Goal: Task Accomplishment & Management: Use online tool/utility

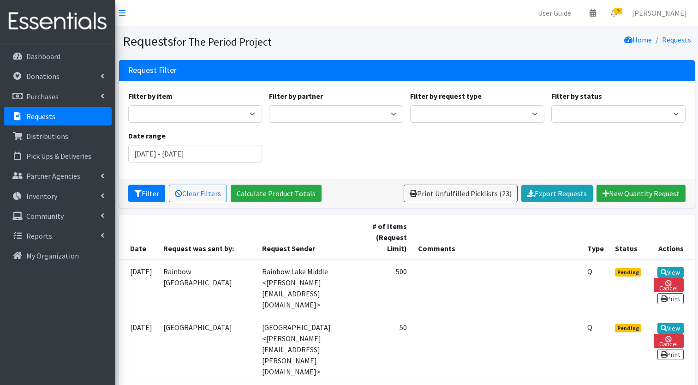
scroll to position [498, 0]
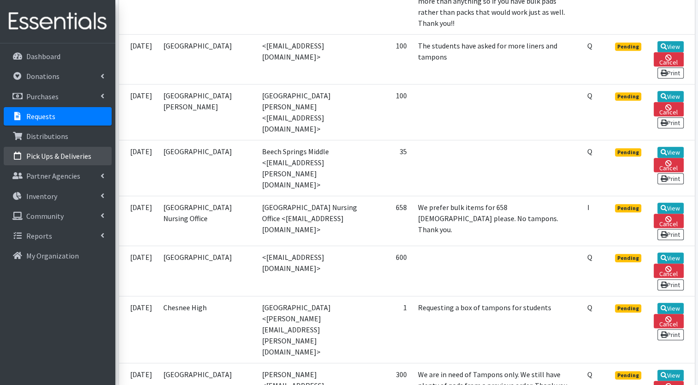
click at [72, 158] on p "Pick Ups & Deliveries" at bounding box center [58, 155] width 65 height 9
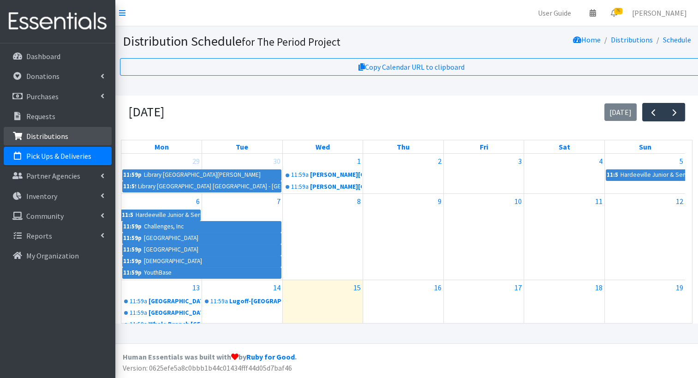
click at [47, 138] on p "Distributions" at bounding box center [47, 136] width 42 height 9
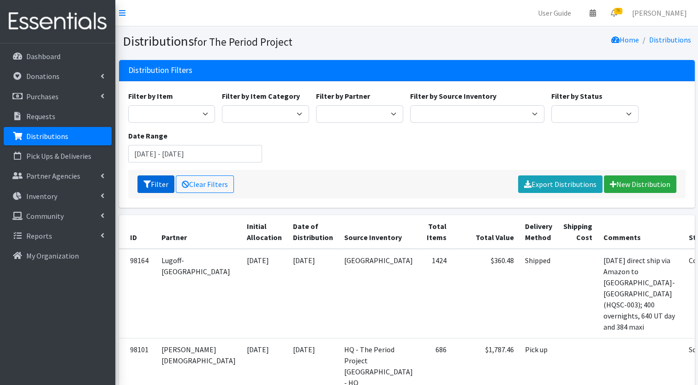
click at [174, 177] on button "Filter" at bounding box center [156, 184] width 37 height 18
click at [189, 154] on input "August 15, 2025 - November 15, 2025" at bounding box center [195, 154] width 134 height 18
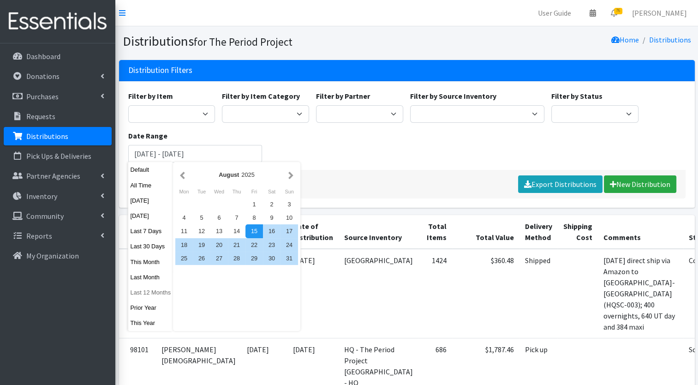
click at [156, 291] on button "Last 12 Months" at bounding box center [150, 292] width 45 height 13
type input "[DATE] - [DATE]"
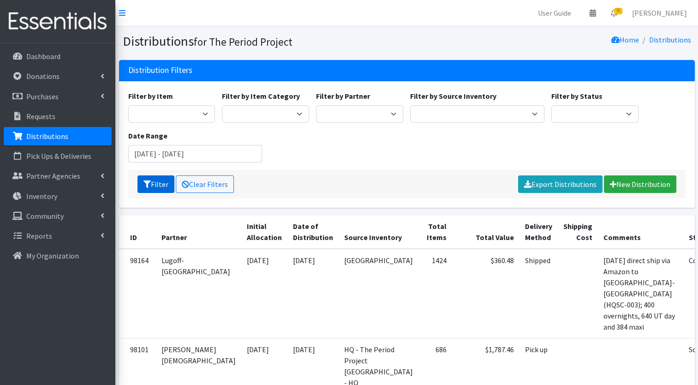
click at [164, 180] on button "Filter" at bounding box center [156, 184] width 37 height 18
click at [151, 187] on button "Filter" at bounding box center [156, 184] width 37 height 18
click at [142, 186] on button "Filter" at bounding box center [156, 184] width 37 height 18
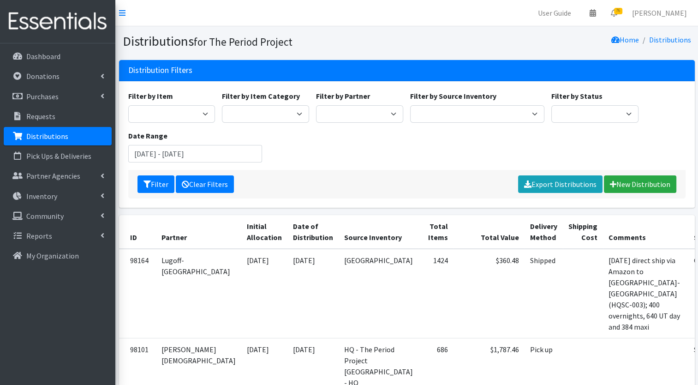
click at [194, 185] on link "Clear Filters" at bounding box center [205, 184] width 58 height 18
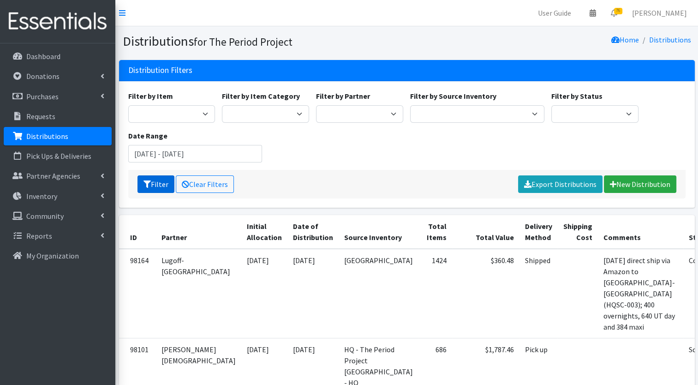
click at [159, 182] on button "Filter" at bounding box center [156, 184] width 37 height 18
click at [162, 187] on button "Filter" at bounding box center [156, 184] width 37 height 18
click at [225, 157] on input "August 15, 2025 - November 15, 2025" at bounding box center [195, 154] width 134 height 18
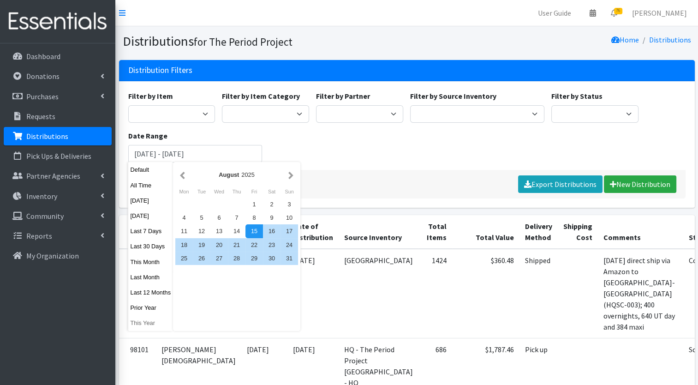
click at [148, 324] on button "This Year" at bounding box center [150, 322] width 45 height 13
type input "[DATE] - [DATE]"
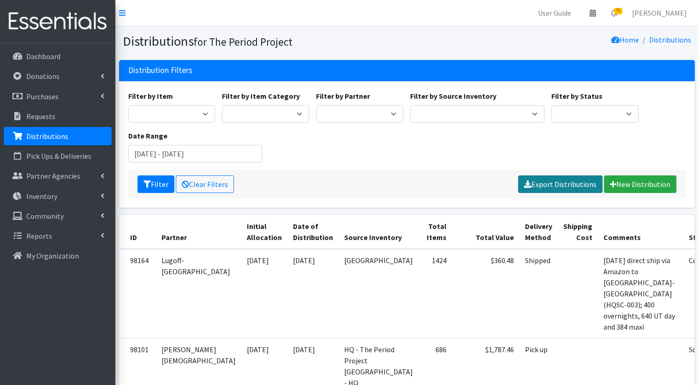
click at [562, 180] on link "Export Distributions" at bounding box center [560, 184] width 84 height 18
drag, startPoint x: 233, startPoint y: 153, endPoint x: 176, endPoint y: 154, distance: 56.8
click at [176, 154] on input "[DATE] - [DATE]" at bounding box center [195, 154] width 134 height 18
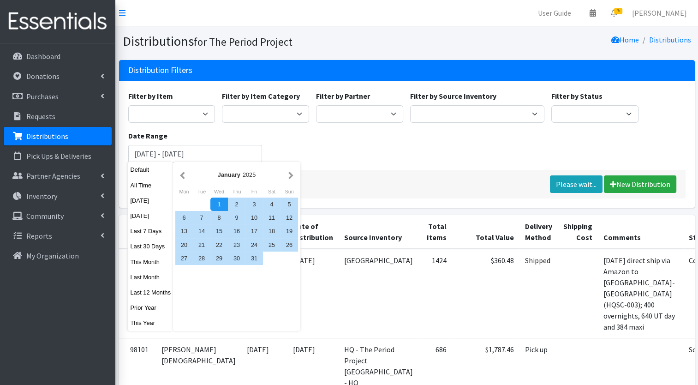
click at [340, 150] on div "Filter by Item Adult Period Pack Assorted tampons Cottenelle Flushable wipes (L…" at bounding box center [407, 129] width 564 height 79
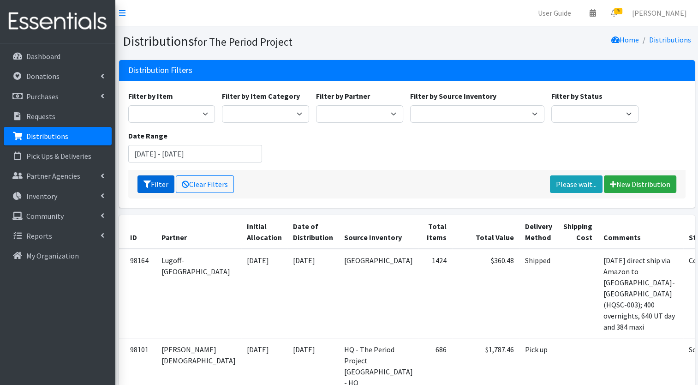
click at [155, 182] on button "Filter" at bounding box center [156, 184] width 37 height 18
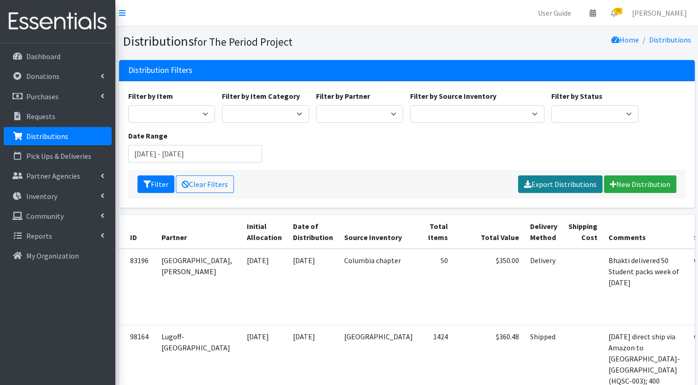
click at [580, 180] on link "Export Distributions" at bounding box center [560, 184] width 84 height 18
